Goal: Complete application form

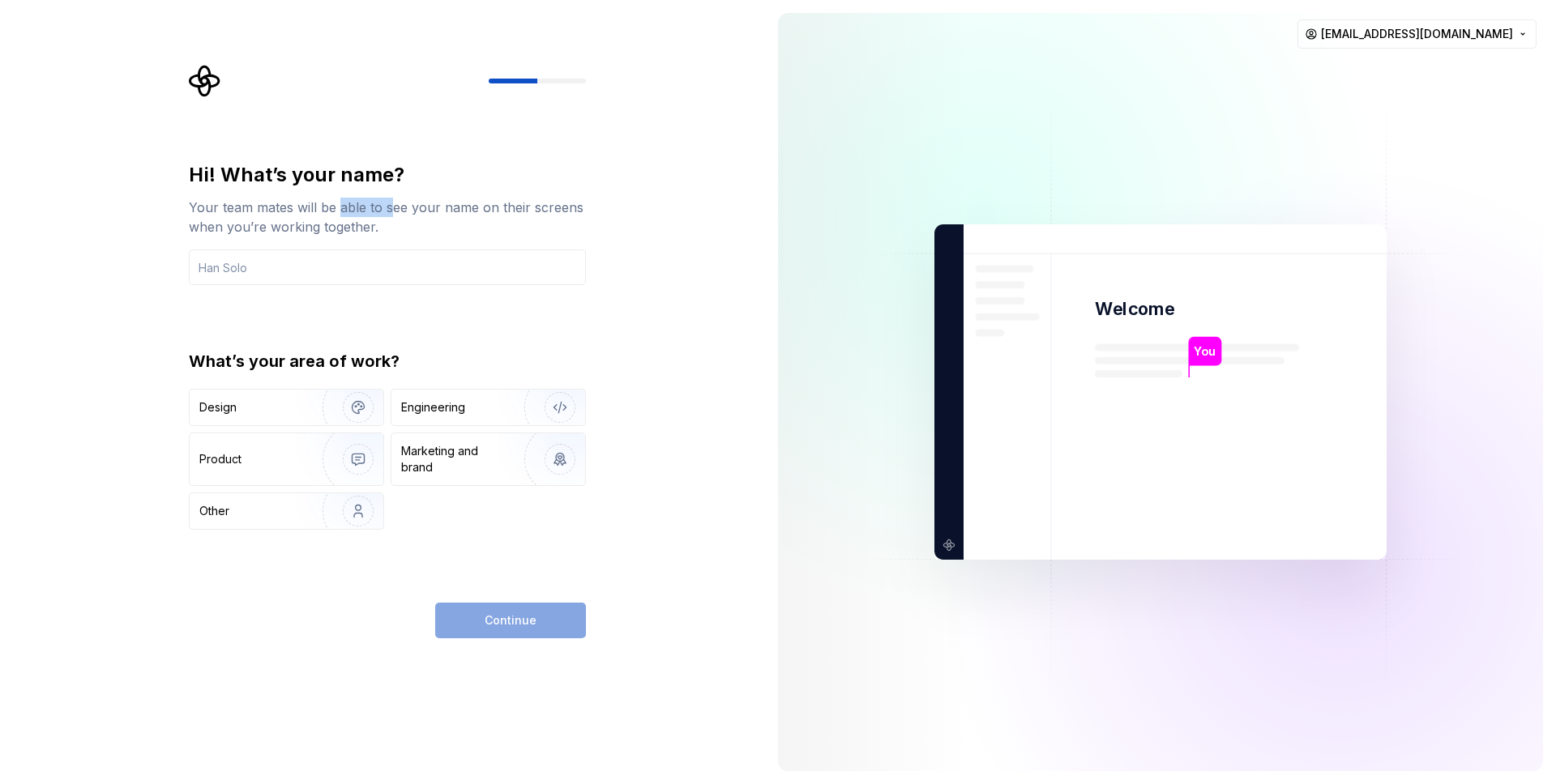
drag, startPoint x: 338, startPoint y: 213, endPoint x: 438, endPoint y: 213, distance: 100.0
click at [425, 213] on div "Your team mates will be able to see your name on their screens when you’re work…" at bounding box center [388, 217] width 397 height 39
click at [440, 213] on div "Your team mates will be able to see your name on their screens when you’re work…" at bounding box center [388, 217] width 397 height 39
drag, startPoint x: 463, startPoint y: 208, endPoint x: 419, endPoint y: 208, distance: 44.0
click at [425, 208] on div "Your team mates will be able to see your name on their screens when you’re work…" at bounding box center [388, 217] width 397 height 39
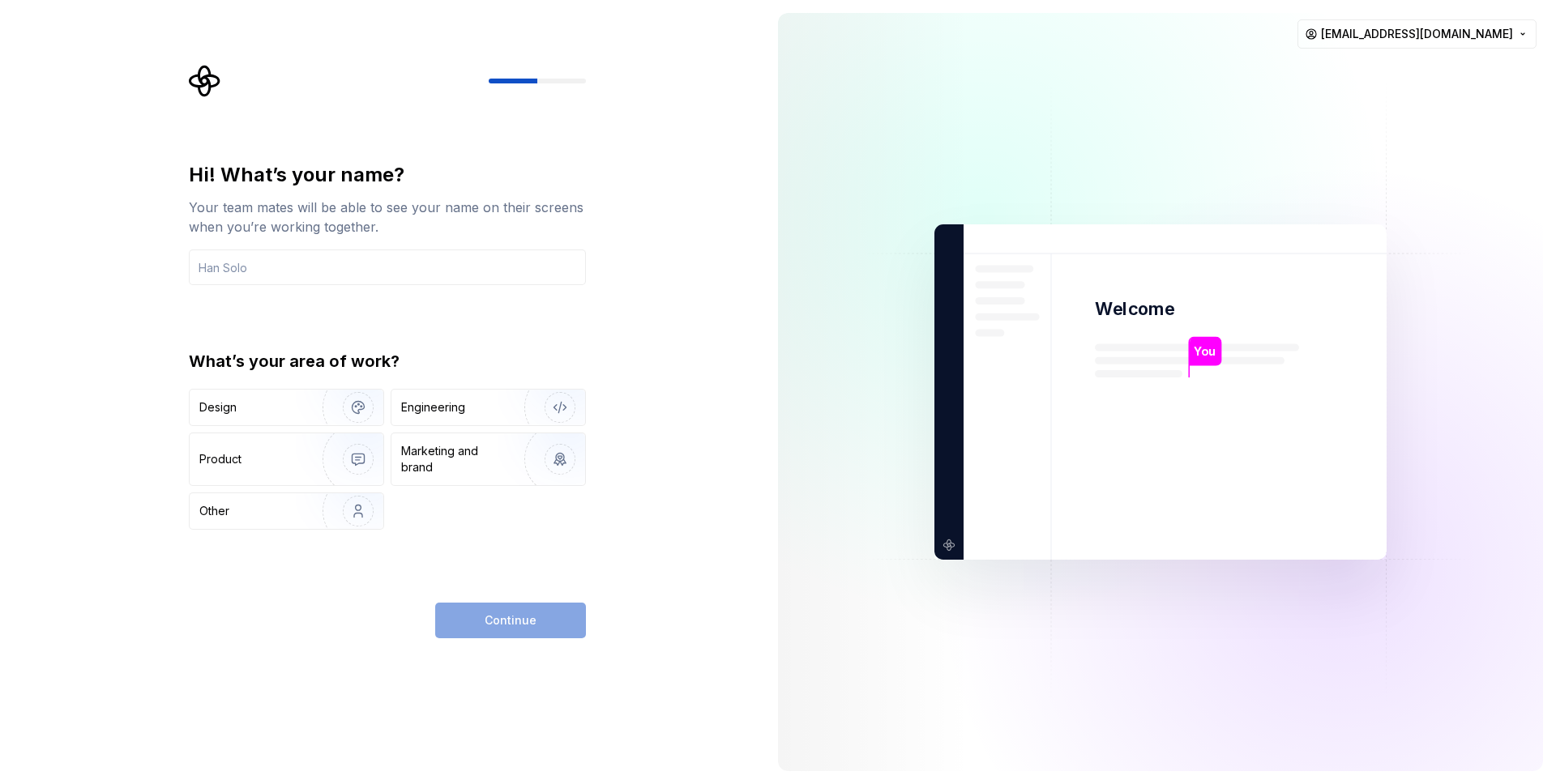
click at [373, 206] on div "Your team mates will be able to see your name on their screens when you’re work…" at bounding box center [388, 217] width 397 height 39
drag, startPoint x: 309, startPoint y: 207, endPoint x: 428, endPoint y: 208, distance: 119.0
click at [394, 208] on div "Your team mates will be able to see your name on their screens when you’re work…" at bounding box center [388, 217] width 397 height 39
click at [443, 208] on div "Your team mates will be able to see your name on their screens when you’re work…" at bounding box center [388, 217] width 397 height 39
click at [374, 260] on input "text" at bounding box center [388, 267] width 397 height 35
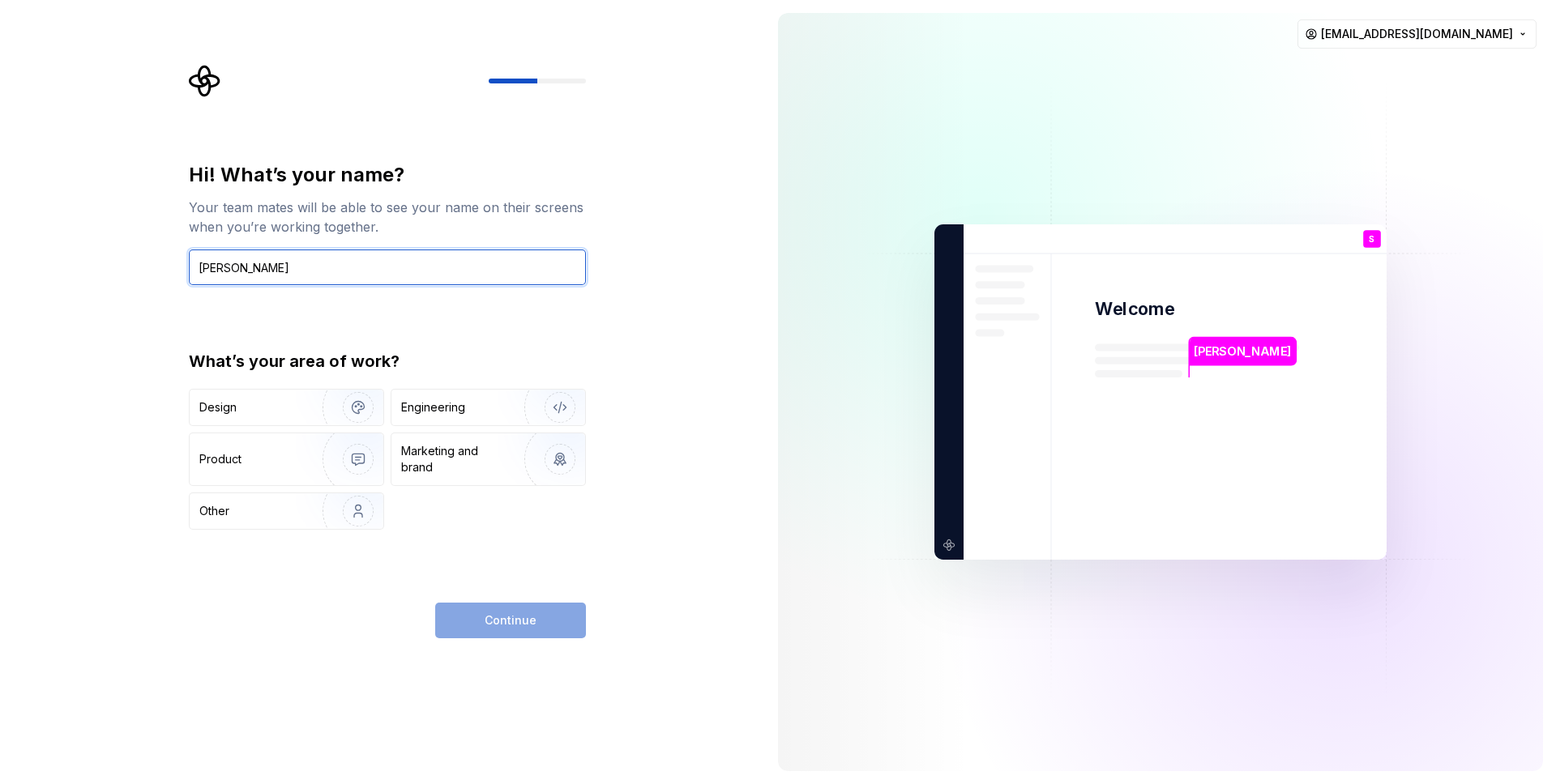
type input "[PERSON_NAME]"
